Goal: Communication & Community: Share content

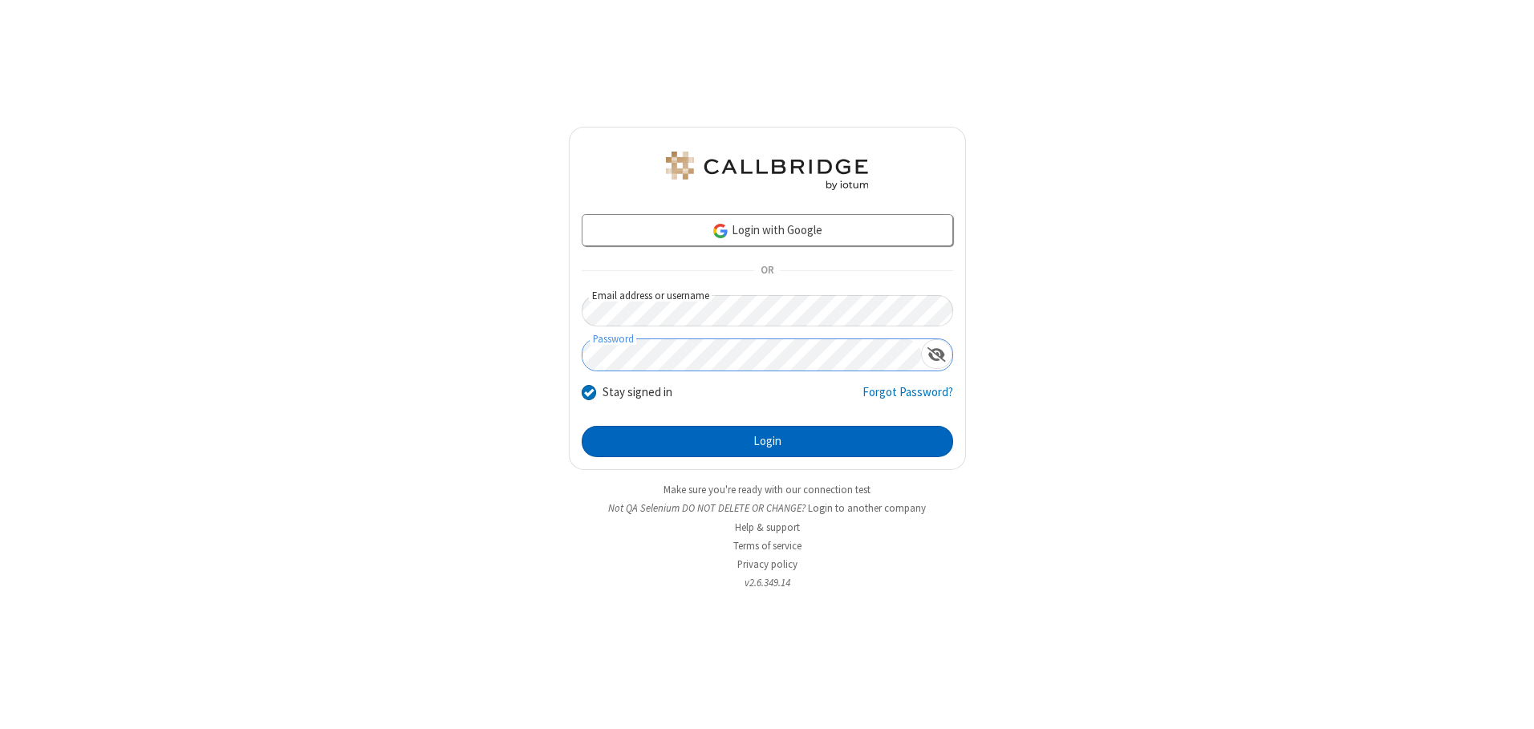
click at [767, 441] on button "Login" at bounding box center [767, 442] width 371 height 32
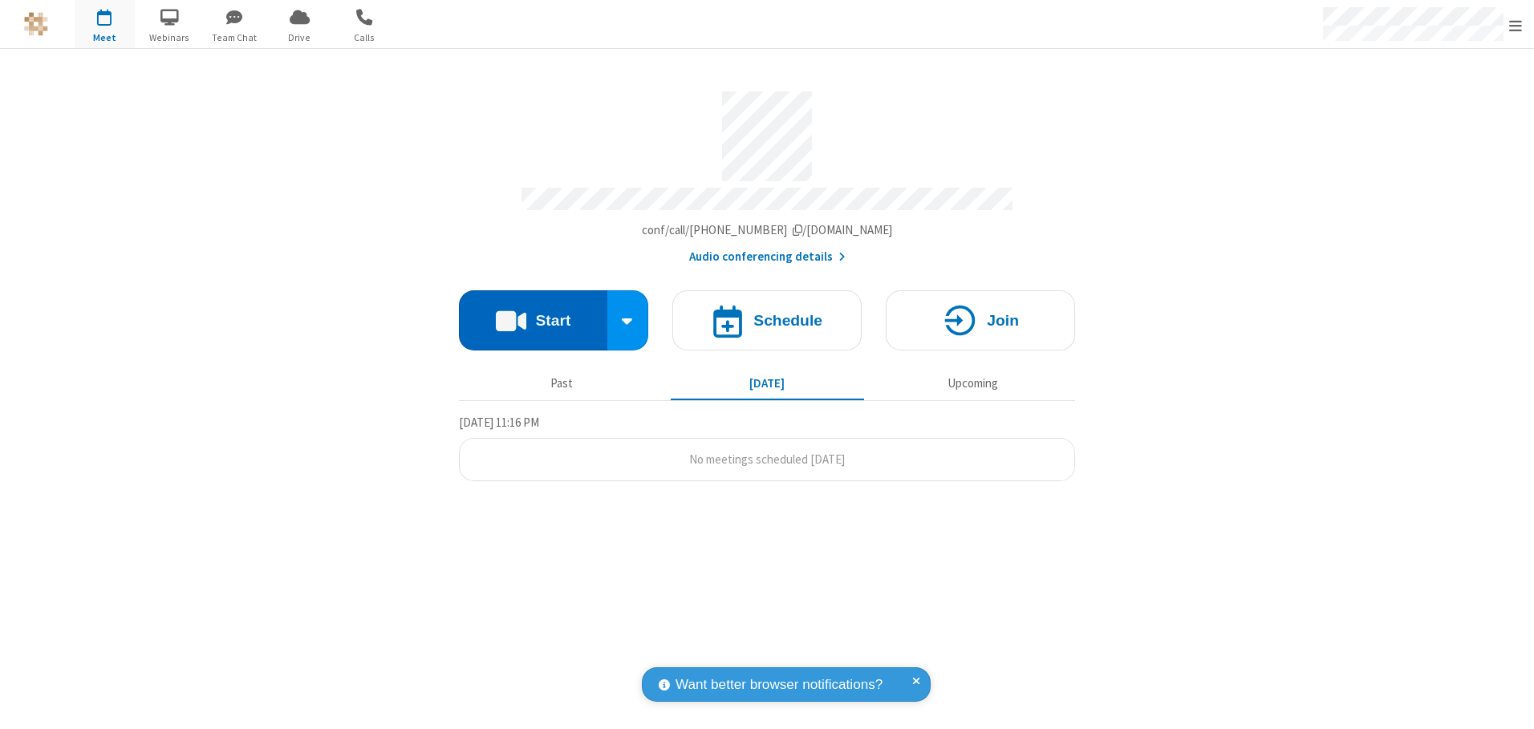
click at [533, 314] on button "Start" at bounding box center [533, 320] width 148 height 60
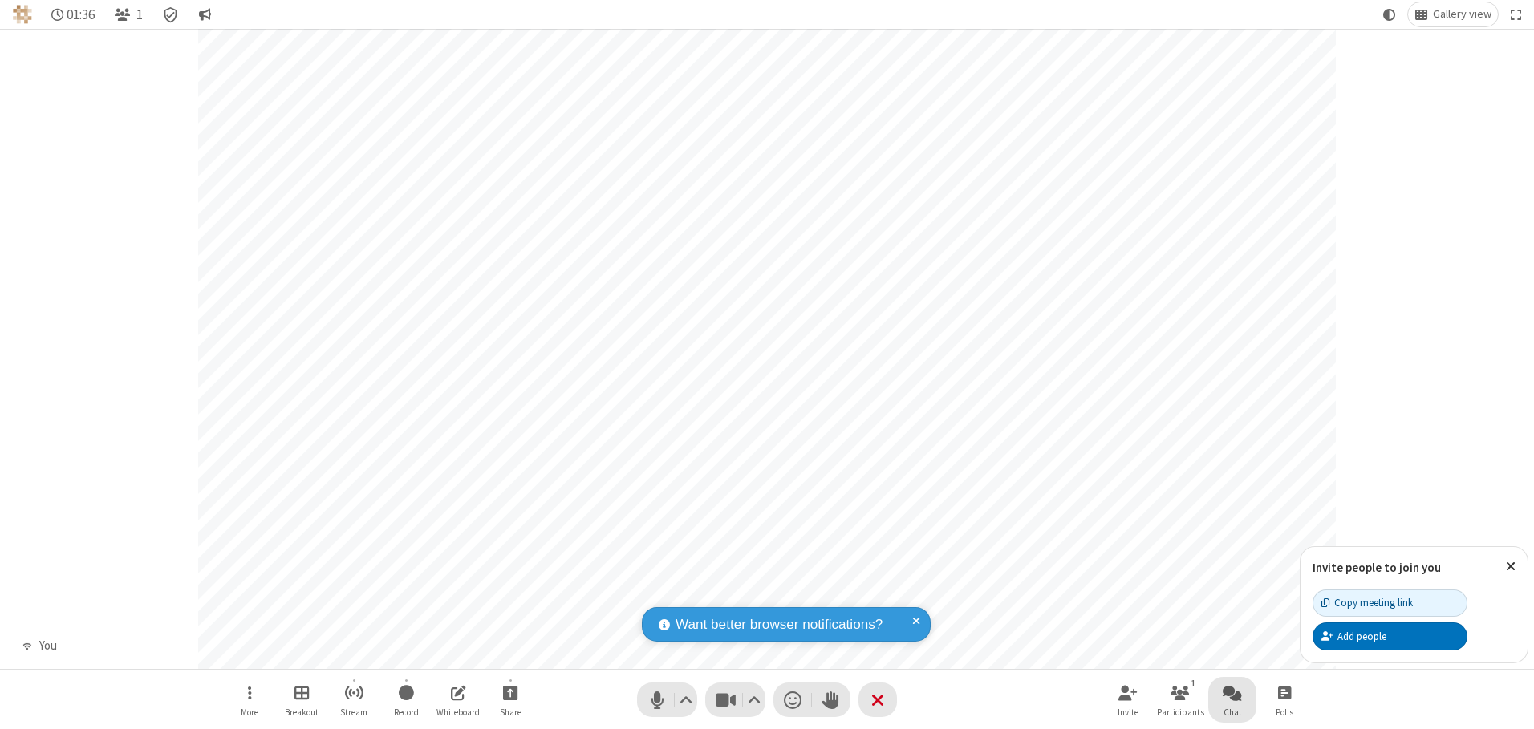
click at [1232, 692] on span "Open chat" at bounding box center [1231, 693] width 19 height 20
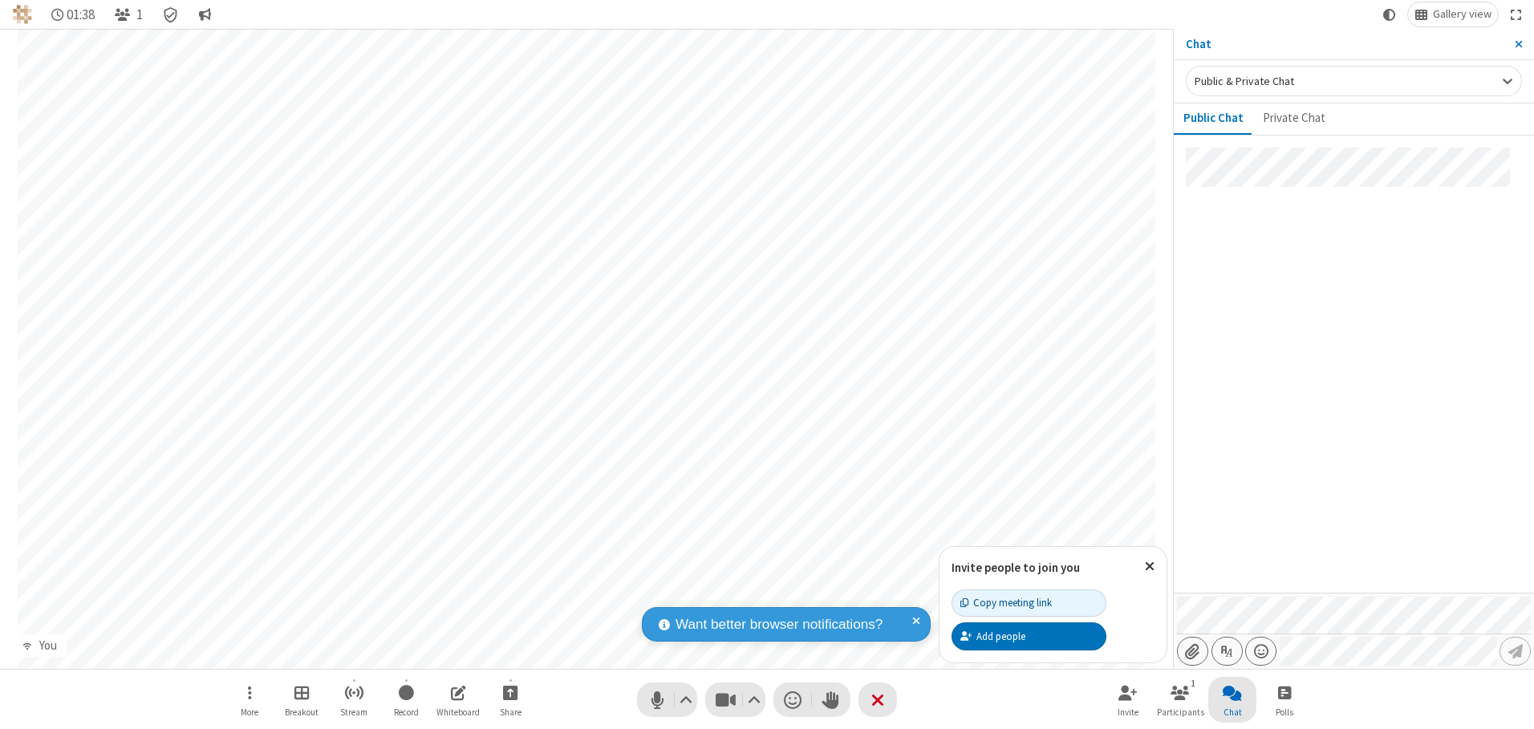
type input "C:\fakepath\doc_test.docx"
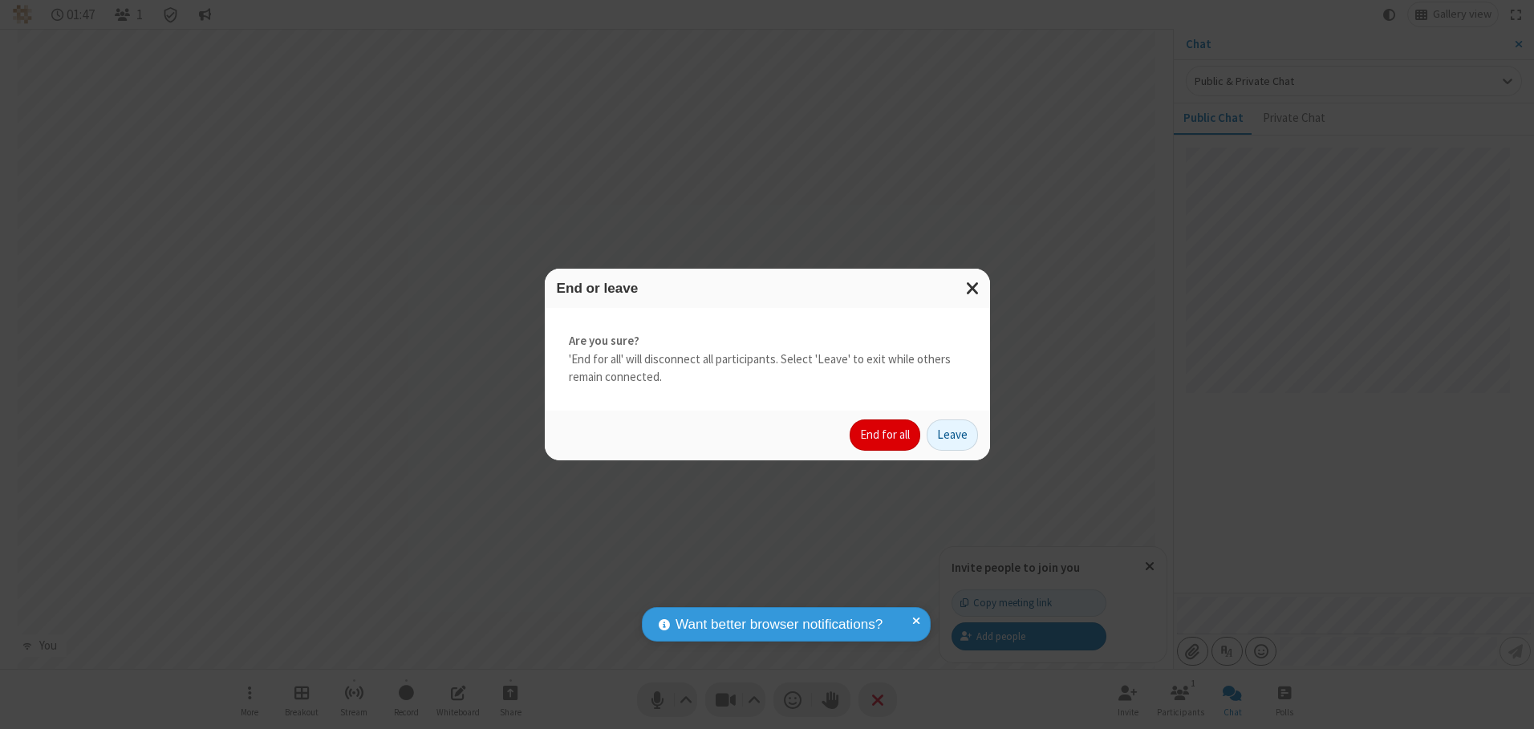
click at [886, 435] on button "End for all" at bounding box center [884, 436] width 71 height 32
